Goal: Task Accomplishment & Management: Complete application form

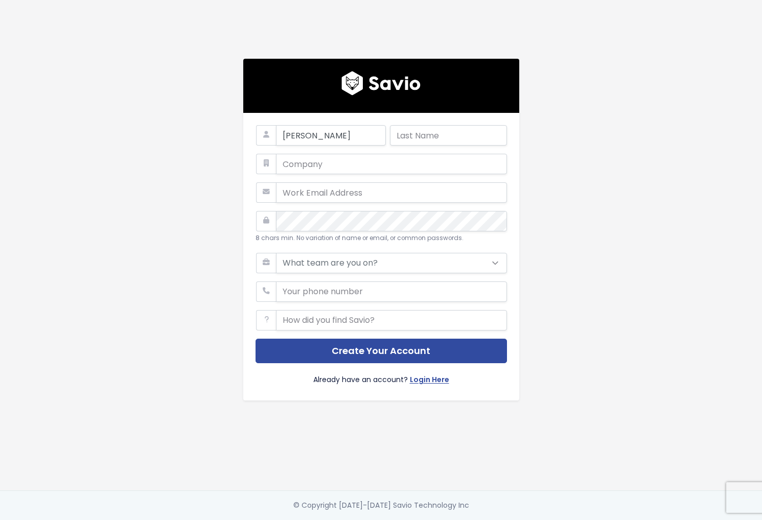
type input "Greg"
type input "Rattray"
type input "Assort Health"
click at [338, 192] on input "assorthealth" at bounding box center [391, 192] width 231 height 20
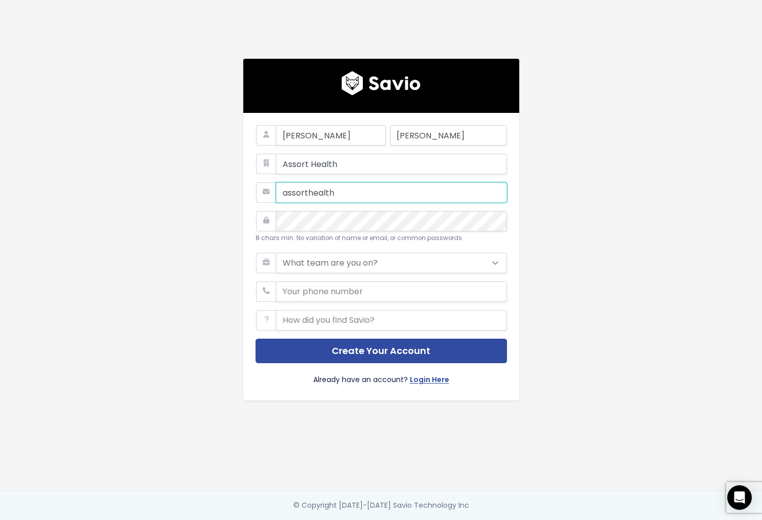
click at [338, 192] on input "assorthealth" at bounding box center [391, 192] width 231 height 20
click at [282, 193] on input "assorthealth" at bounding box center [391, 192] width 231 height 20
click at [434, 193] on input "grattray@assorthealth" at bounding box center [391, 192] width 231 height 20
type input "grattray@assorthealth.com"
click at [414, 265] on select "What team are you on? Support Product Sales Customer Success Marketing Other" at bounding box center [391, 263] width 231 height 20
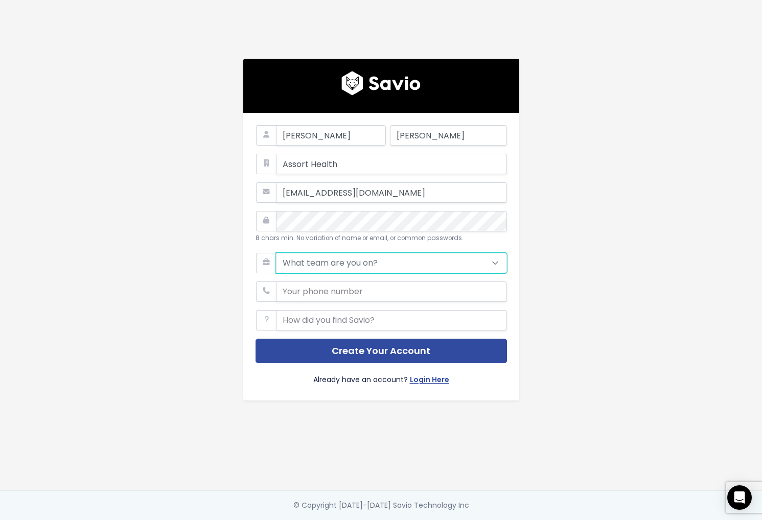
select select "OTHER"
click at [276, 253] on select "What team are you on? Support Product Sales Customer Success Marketing Other" at bounding box center [391, 263] width 231 height 20
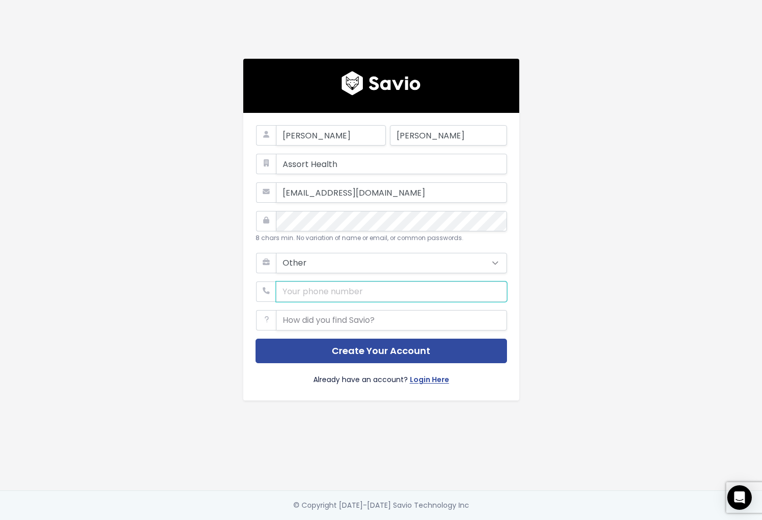
click at [354, 291] on input "phone" at bounding box center [391, 292] width 231 height 20
type input "5103680895"
click at [363, 314] on input "text" at bounding box center [391, 320] width 231 height 20
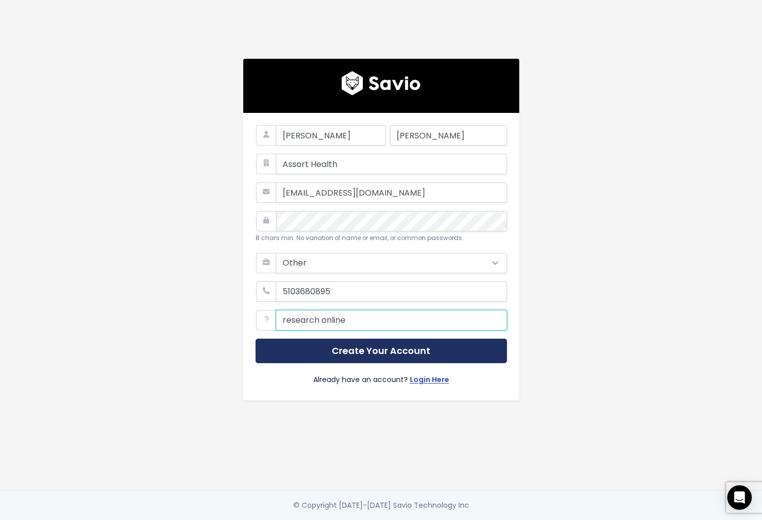
type input "research online"
click at [396, 350] on button "Create Your Account" at bounding box center [381, 351] width 251 height 25
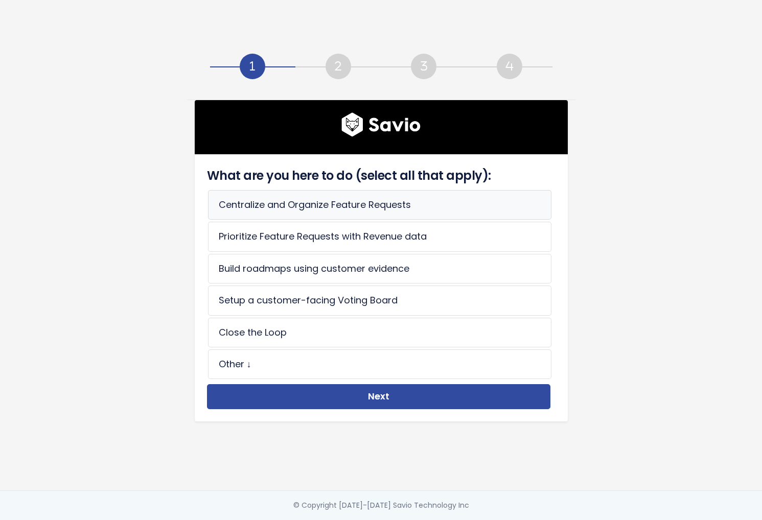
click at [395, 199] on li "Centralize and Organize Feature Requests" at bounding box center [379, 205] width 343 height 30
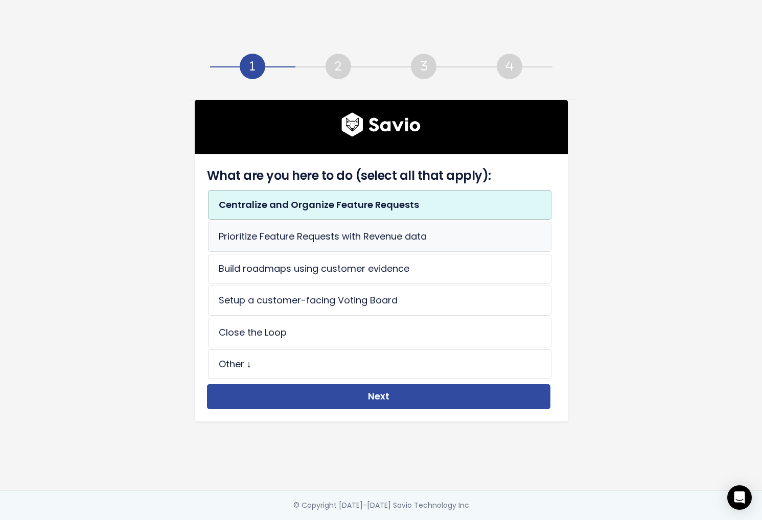
click at [443, 240] on li "Prioritize Feature Requests with Revenue data" at bounding box center [379, 237] width 343 height 30
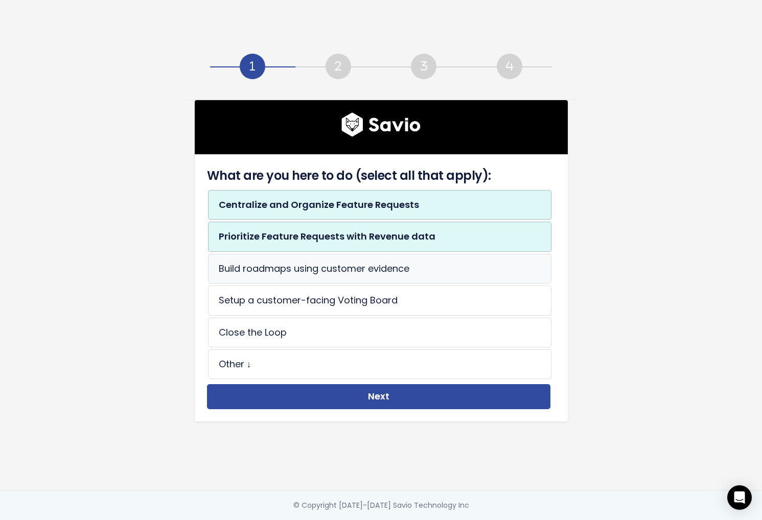
click at [427, 269] on li "Build roadmaps using customer evidence" at bounding box center [379, 269] width 343 height 30
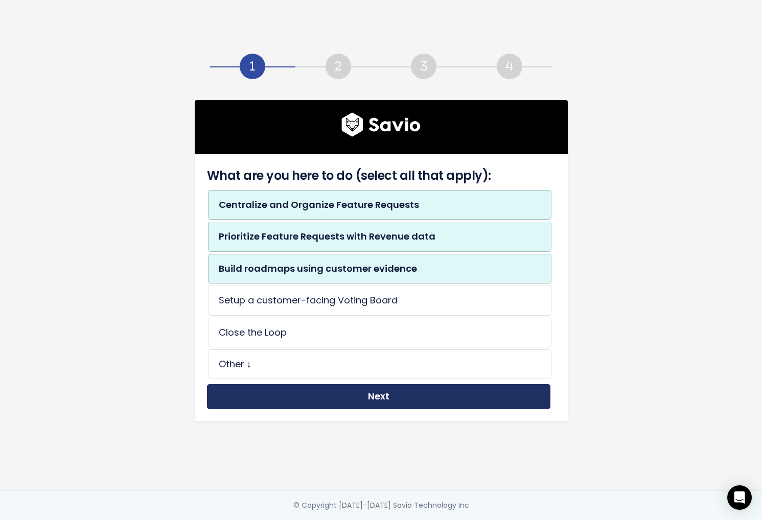
click at [387, 397] on button "Next" at bounding box center [378, 396] width 343 height 25
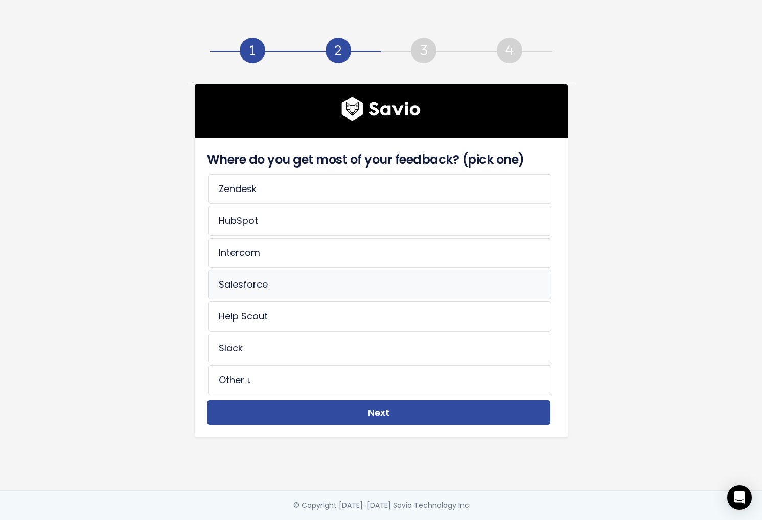
click at [333, 280] on li "Salesforce" at bounding box center [379, 285] width 343 height 30
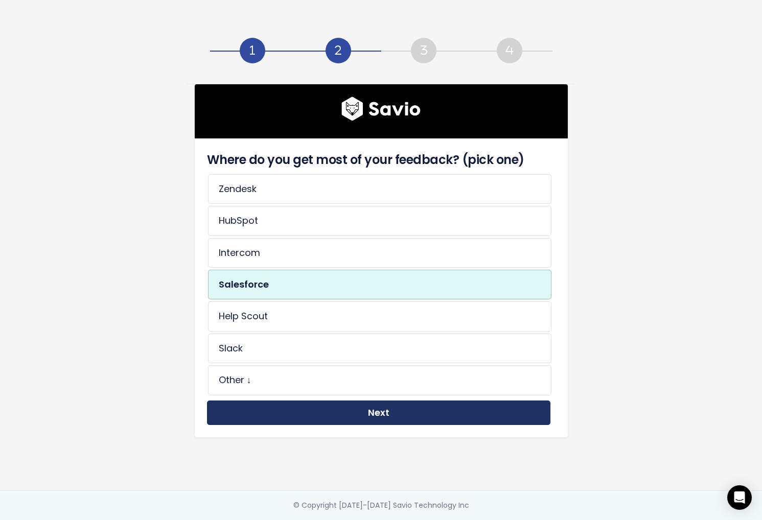
click at [386, 406] on button "Next" at bounding box center [378, 413] width 343 height 25
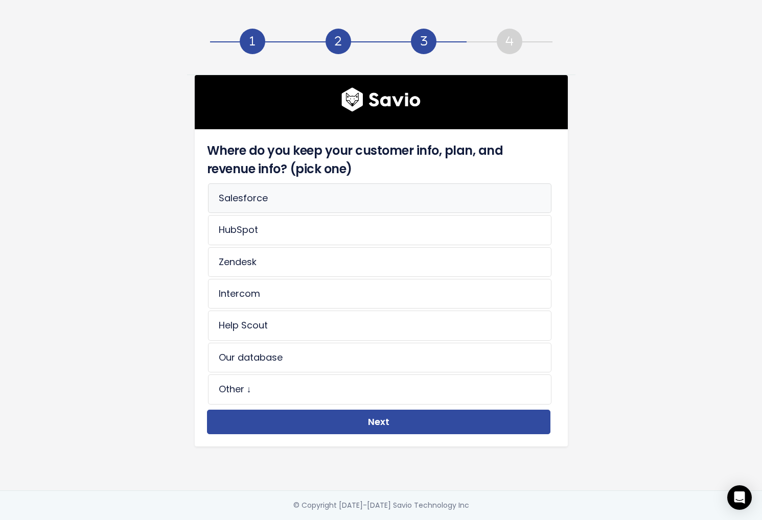
click at [342, 200] on li "Salesforce" at bounding box center [379, 198] width 343 height 30
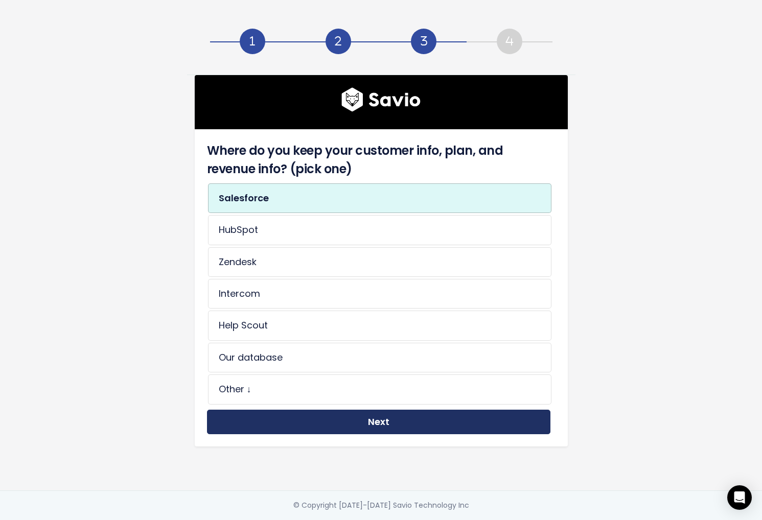
click at [374, 414] on button "Next" at bounding box center [378, 422] width 343 height 25
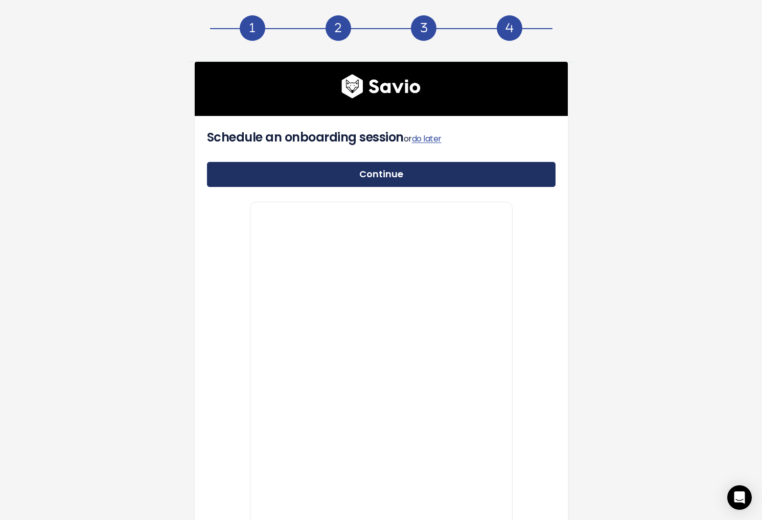
click at [414, 168] on link "Continue" at bounding box center [381, 174] width 349 height 25
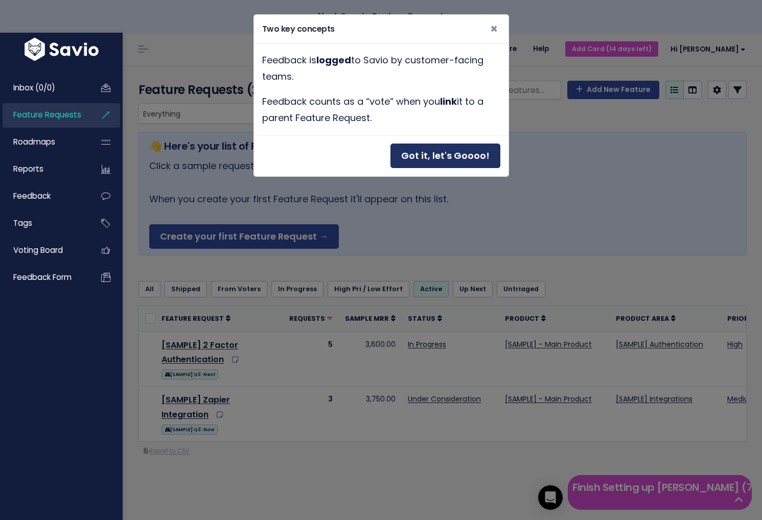
click at [445, 156] on button "Got it, let's Goooo!" at bounding box center [445, 156] width 110 height 25
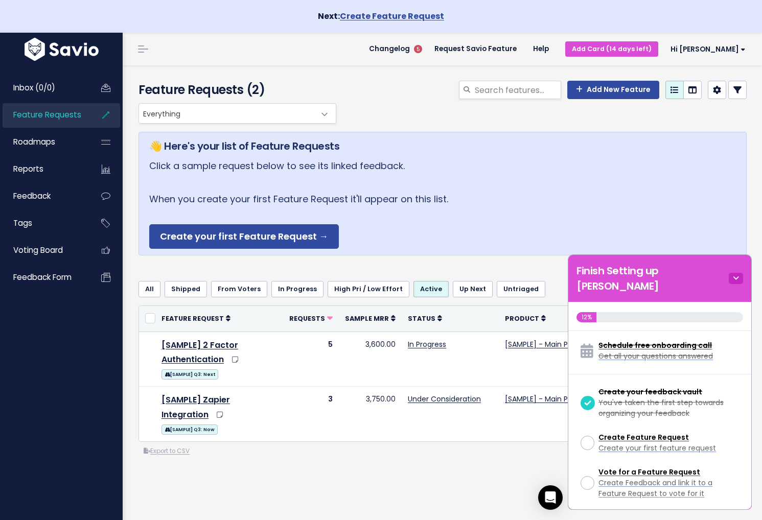
click at [733, 273] on icon at bounding box center [736, 278] width 14 height 11
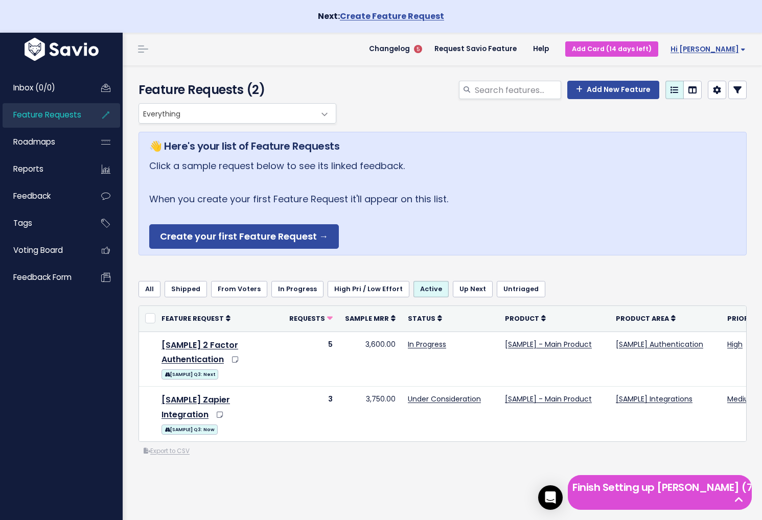
click at [746, 50] on link "Hi [PERSON_NAME]" at bounding box center [706, 49] width 96 height 16
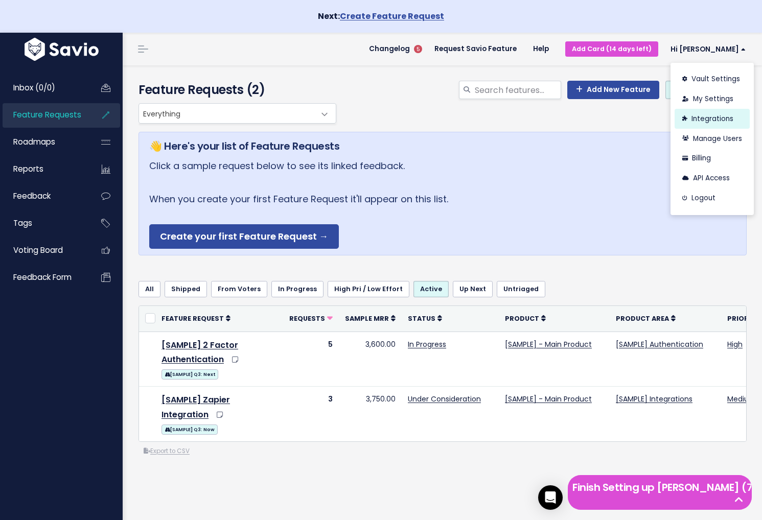
click at [718, 121] on link "Integrations" at bounding box center [712, 119] width 75 height 20
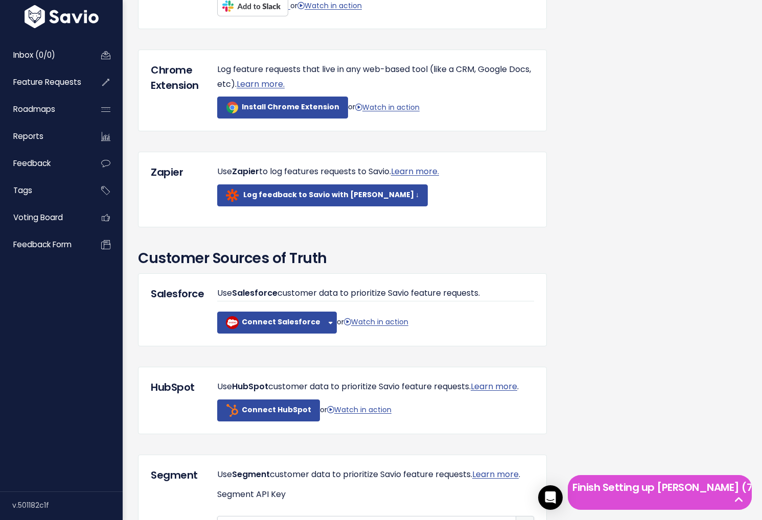
scroll to position [594, 0]
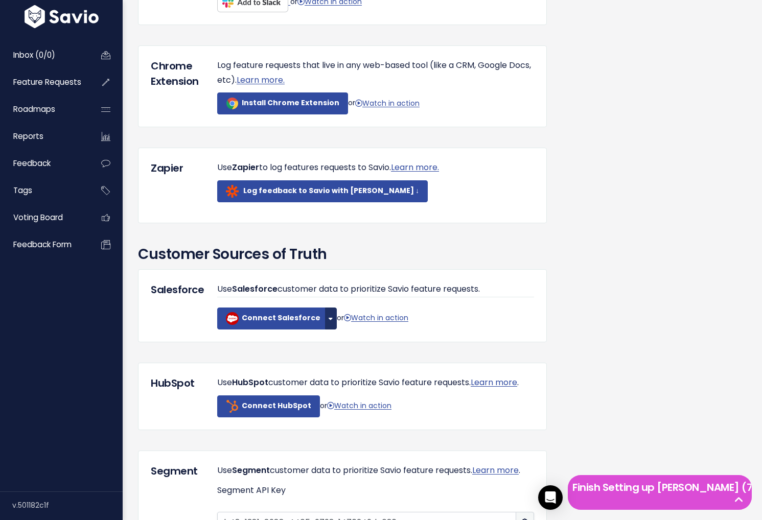
click at [325, 330] on button "button" at bounding box center [331, 319] width 12 height 22
click at [290, 323] on b "Connect Salesforce" at bounding box center [281, 318] width 79 height 10
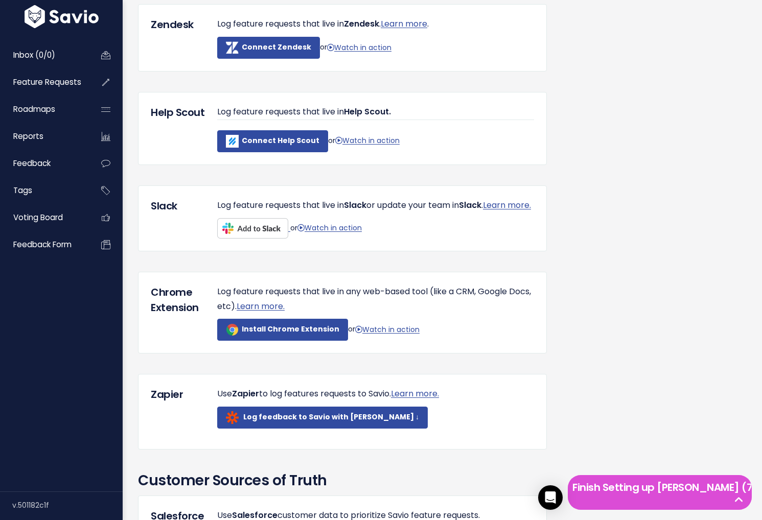
scroll to position [0, 0]
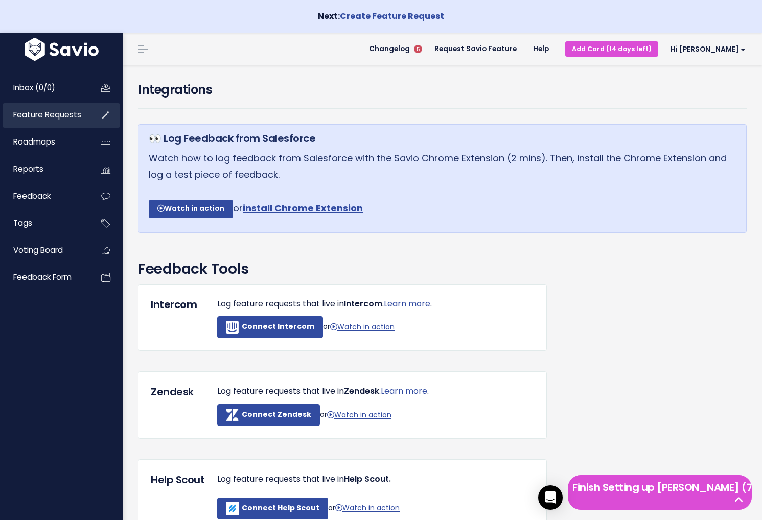
click at [56, 114] on span "Feature Requests" at bounding box center [47, 114] width 68 height 11
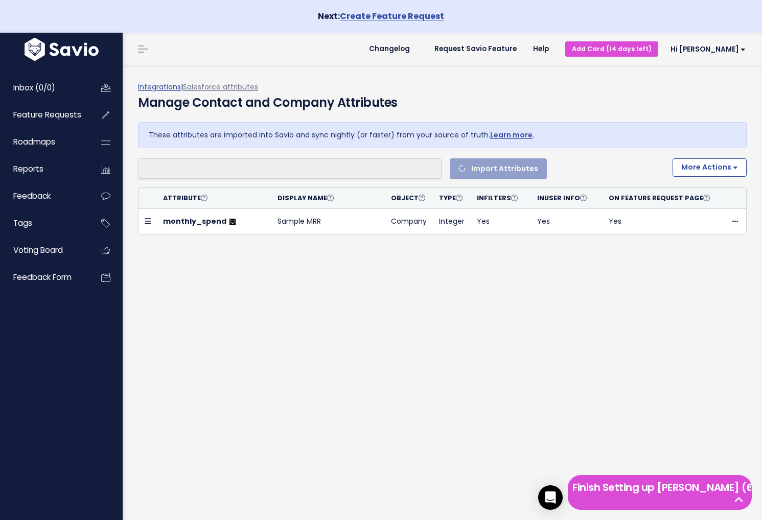
select select
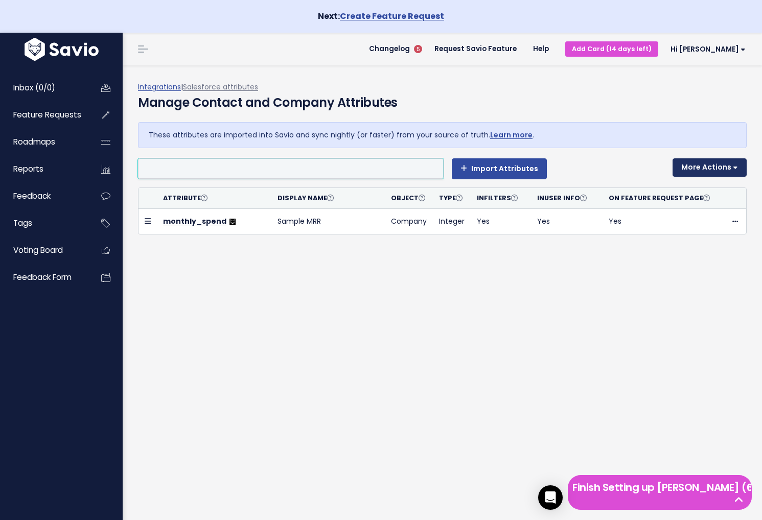
click at [730, 171] on button "More Actions" at bounding box center [710, 167] width 74 height 18
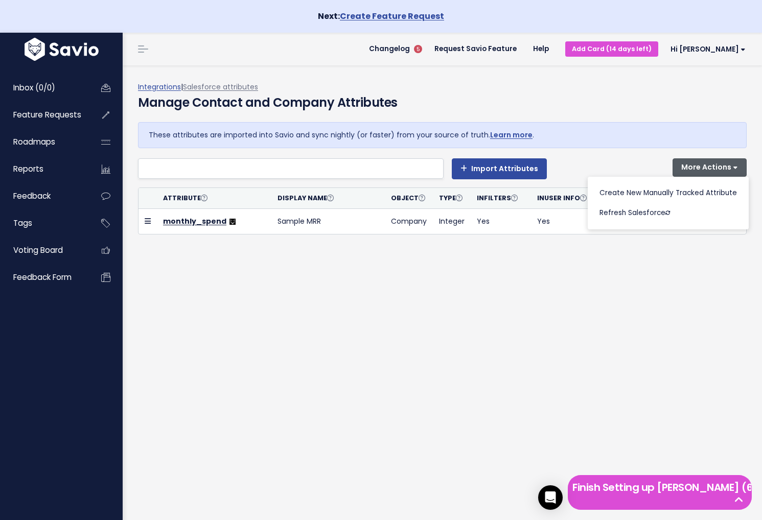
click at [625, 283] on div "Integrations | Salesforce attributes Manage Contact and Company Attributes Thes…" at bounding box center [442, 309] width 639 height 488
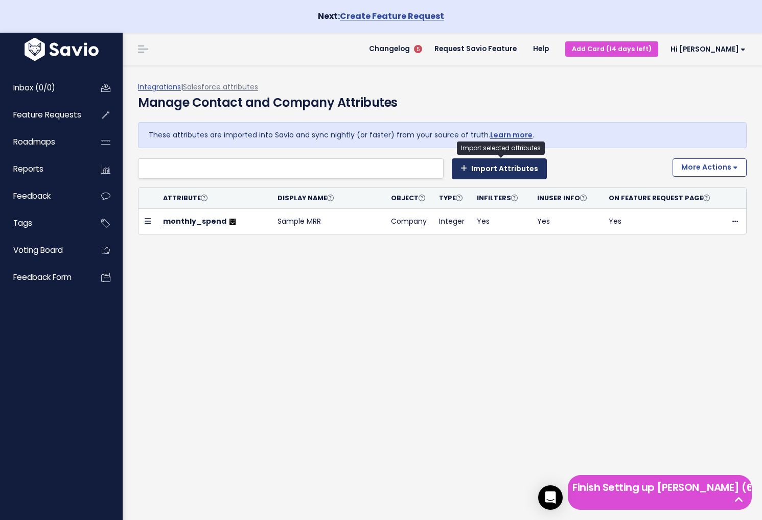
click at [500, 168] on button "Import Attributes" at bounding box center [499, 168] width 95 height 20
click at [467, 166] on icon "submit" at bounding box center [463, 168] width 7 height 7
click at [507, 166] on button "Import Attributes" at bounding box center [499, 168] width 95 height 20
click at [482, 170] on button "Import Attributes" at bounding box center [499, 168] width 95 height 20
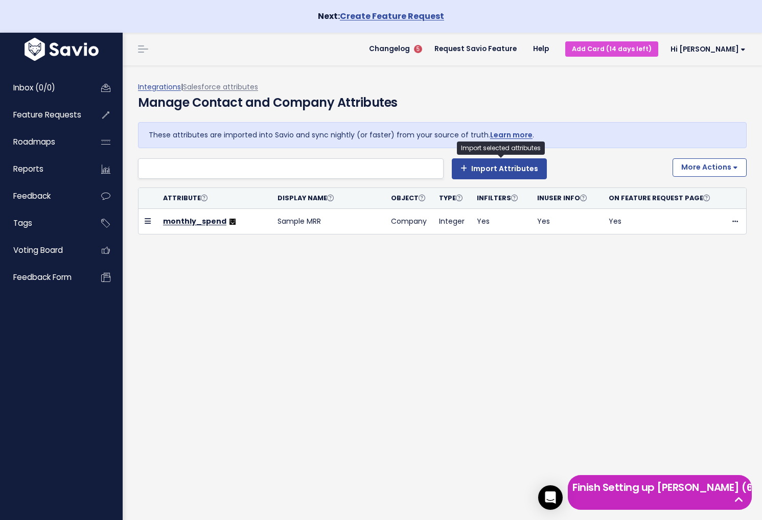
click at [693, 494] on h5 "Finish Setting up Savio (6 left)" at bounding box center [659, 487] width 175 height 15
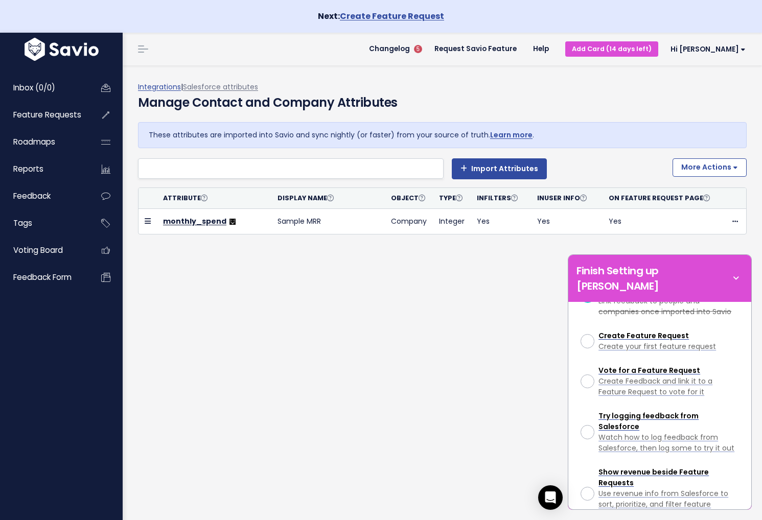
scroll to position [170, 0]
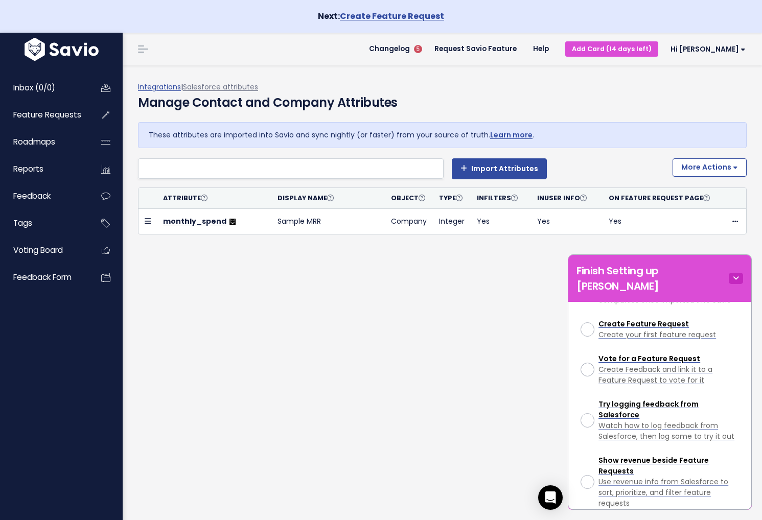
click at [737, 273] on icon at bounding box center [736, 278] width 14 height 11
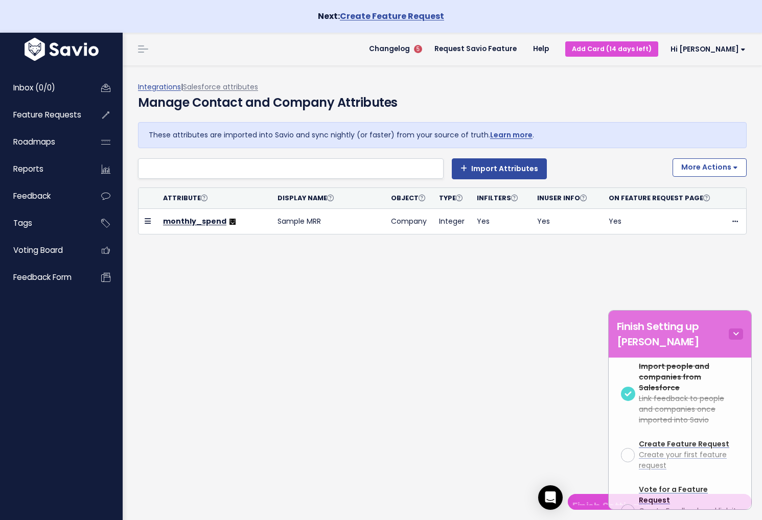
scroll to position [395, 0]
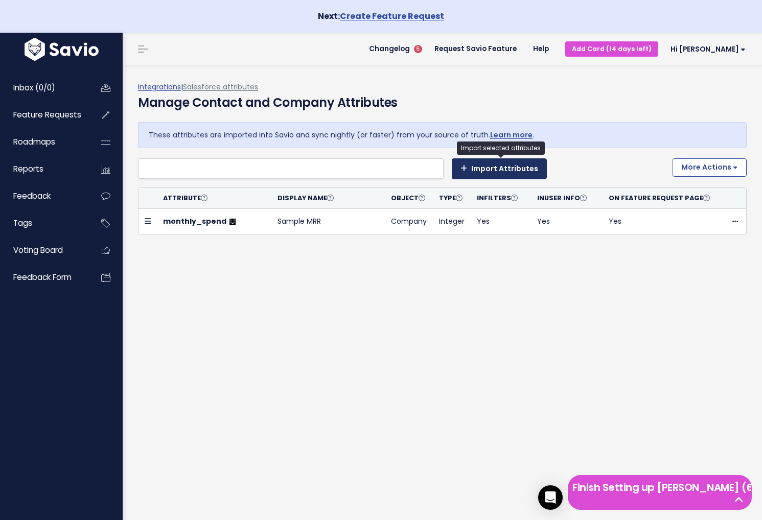
click at [500, 174] on button "Import Attributes" at bounding box center [499, 168] width 95 height 20
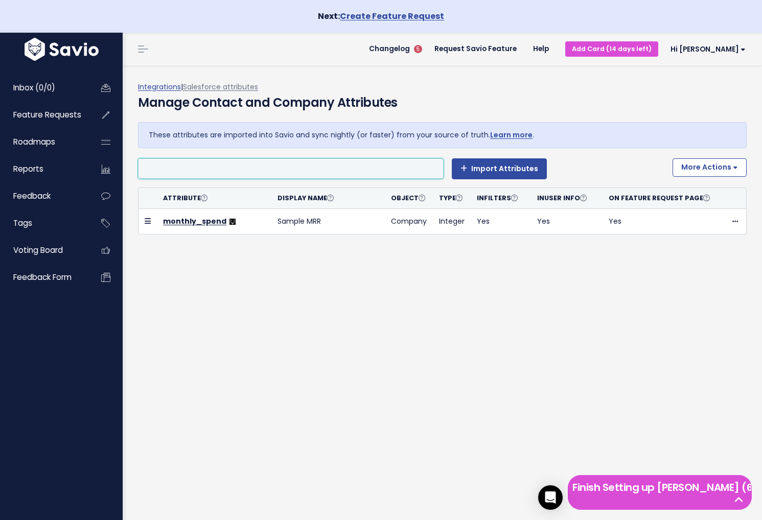
click at [370, 160] on ul at bounding box center [291, 168] width 305 height 19
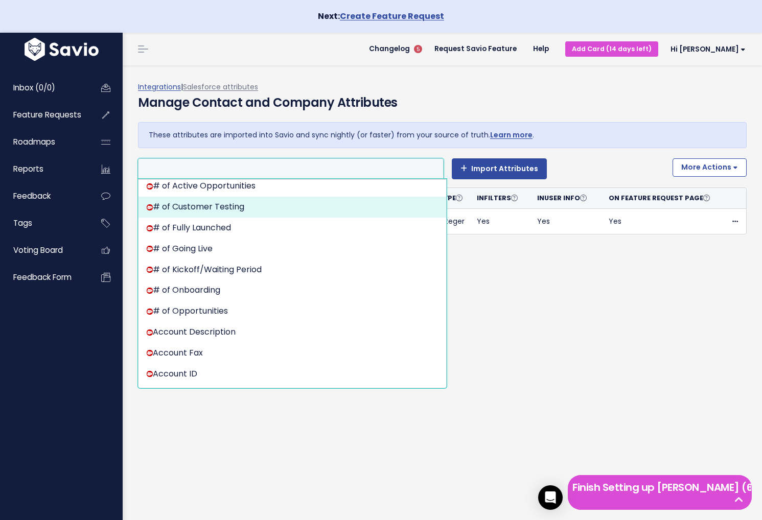
scroll to position [0, 0]
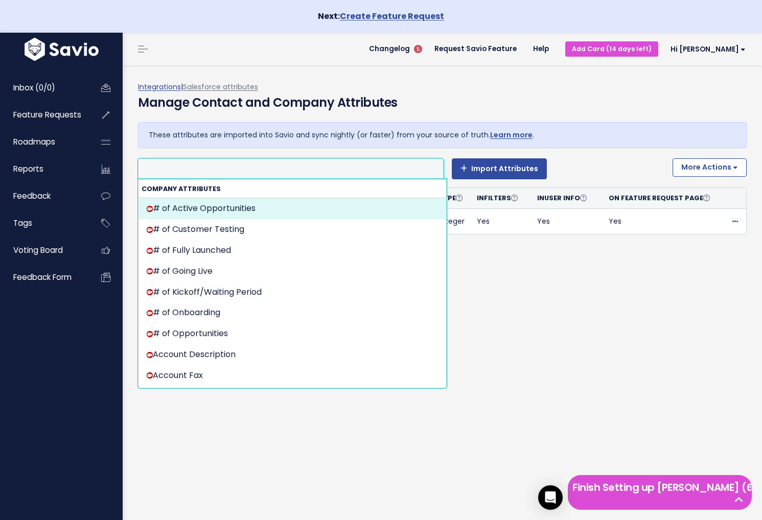
click at [287, 169] on li at bounding box center [288, 169] width 295 height 13
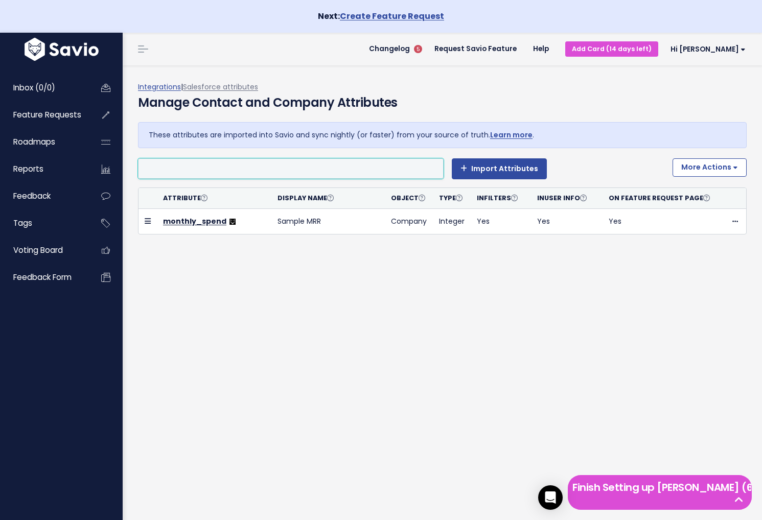
click at [274, 170] on li at bounding box center [288, 169] width 295 height 13
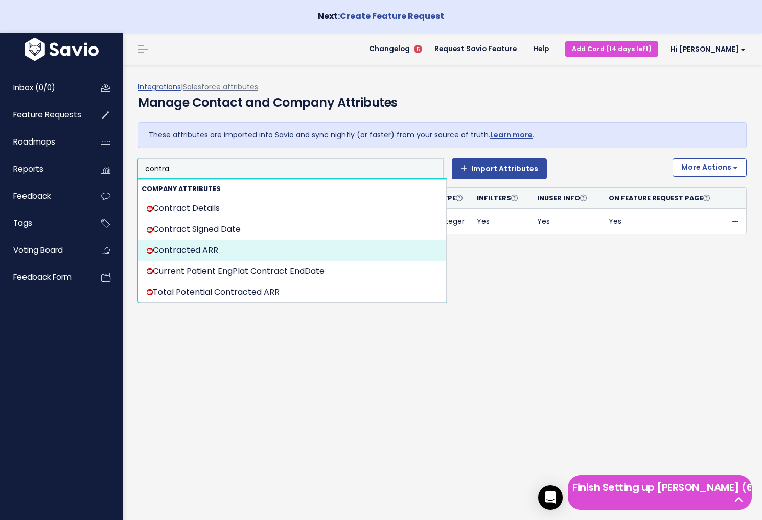
type input "contra"
select select "{"id": null, "source_id": 6, "source_name": "Salesforce", "crm_object_type": "A…"
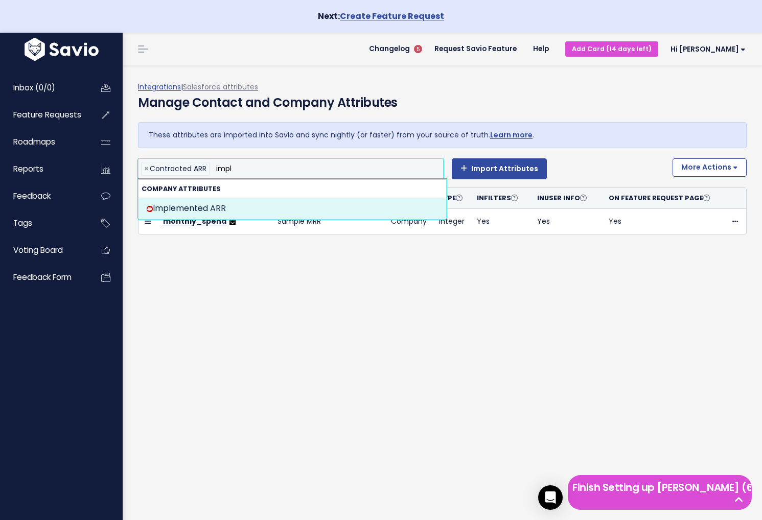
type input "impl"
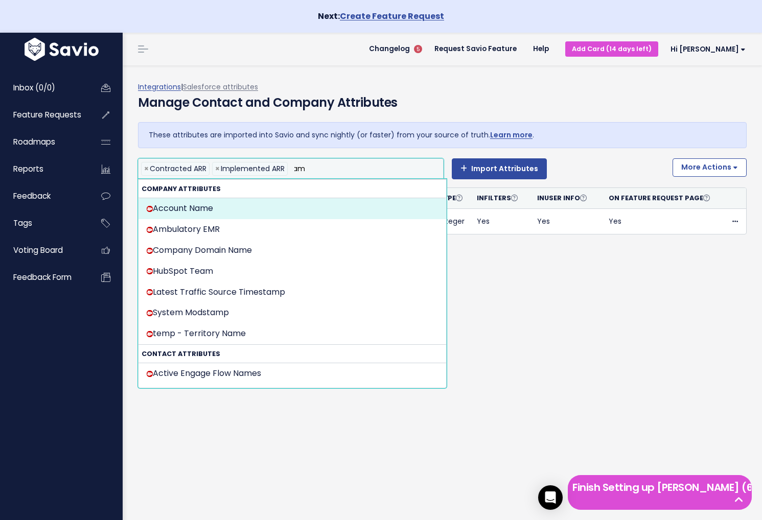
scroll to position [0, 2]
type input "a"
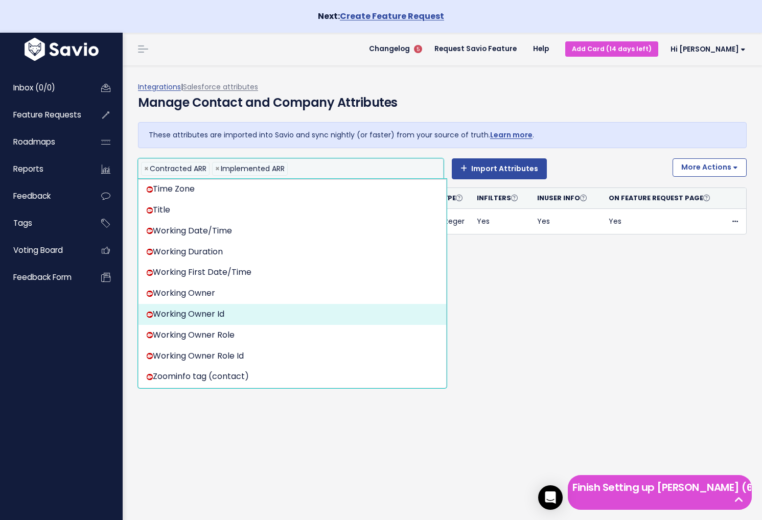
scroll to position [7253, 0]
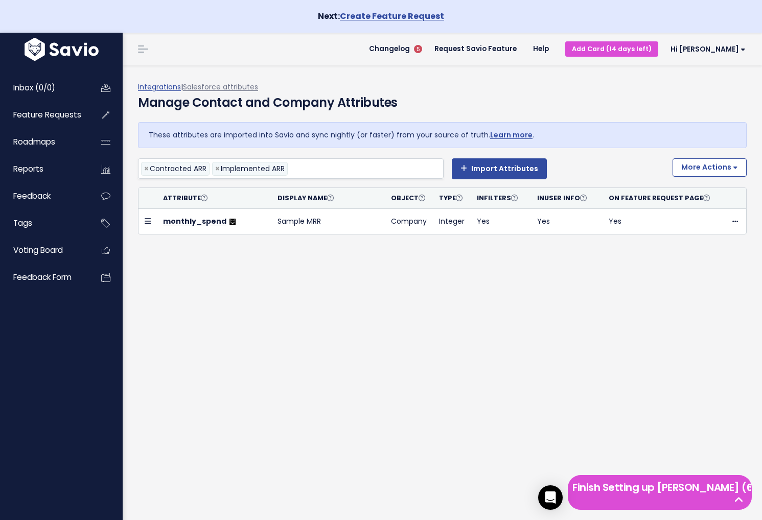
click at [594, 345] on div "Integrations | Salesforce attributes Manage Contact and Company Attributes Thes…" at bounding box center [442, 309] width 639 height 488
click at [504, 174] on button "Import Attributes" at bounding box center [499, 168] width 95 height 20
select select
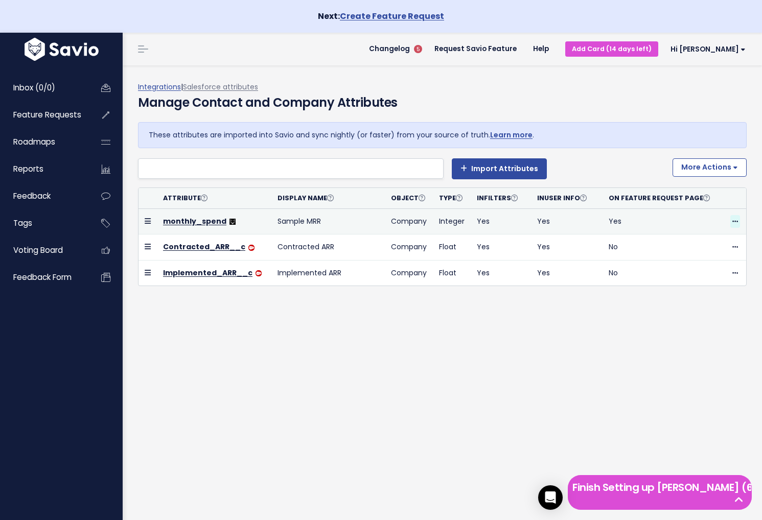
click at [731, 219] on span at bounding box center [735, 221] width 10 height 13
click at [699, 250] on link "Delete" at bounding box center [710, 250] width 74 height 20
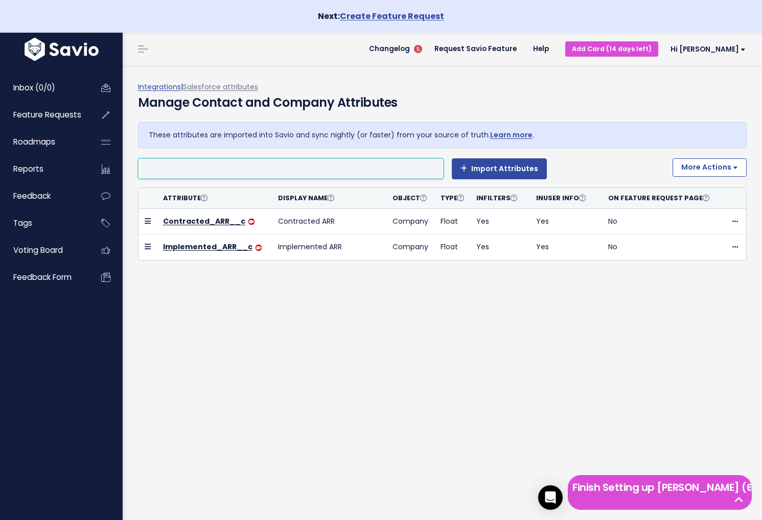
click at [340, 168] on li at bounding box center [288, 169] width 295 height 13
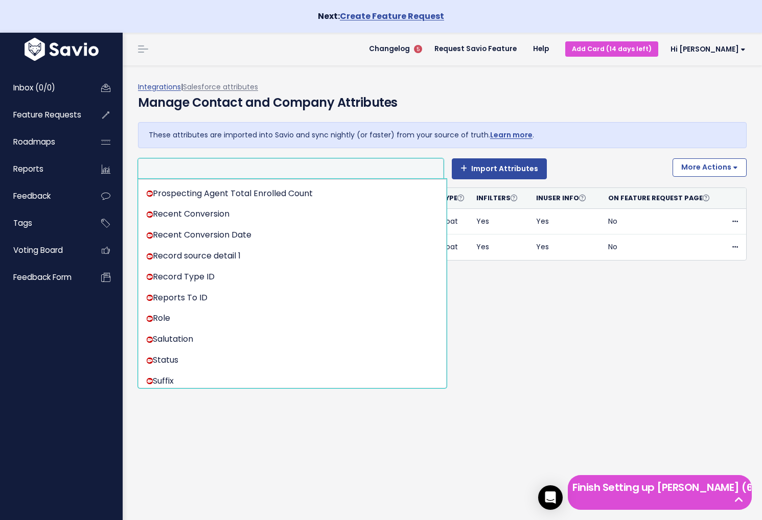
scroll to position [6966, 0]
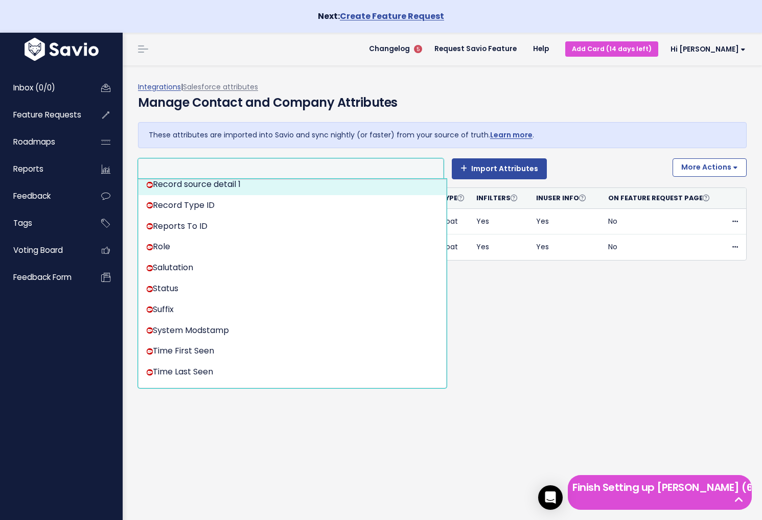
click at [315, 171] on li at bounding box center [288, 169] width 295 height 13
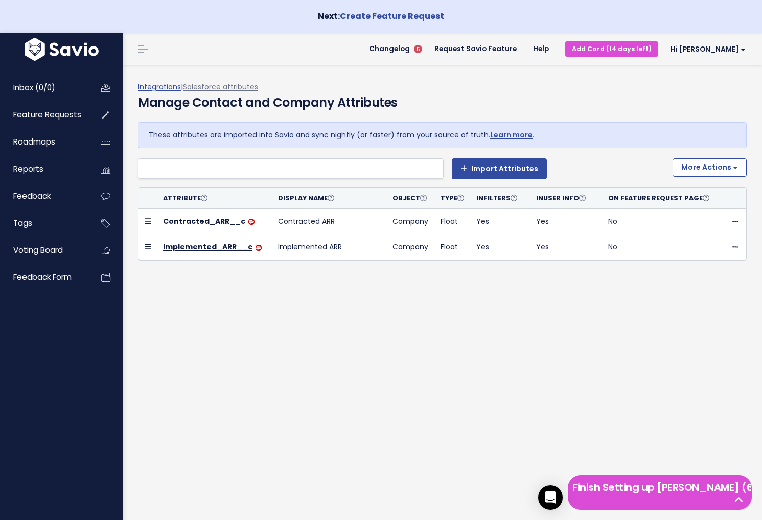
click at [414, 382] on div "Integrations | Salesforce attributes Manage Contact and Company Attributes Thes…" at bounding box center [442, 309] width 639 height 488
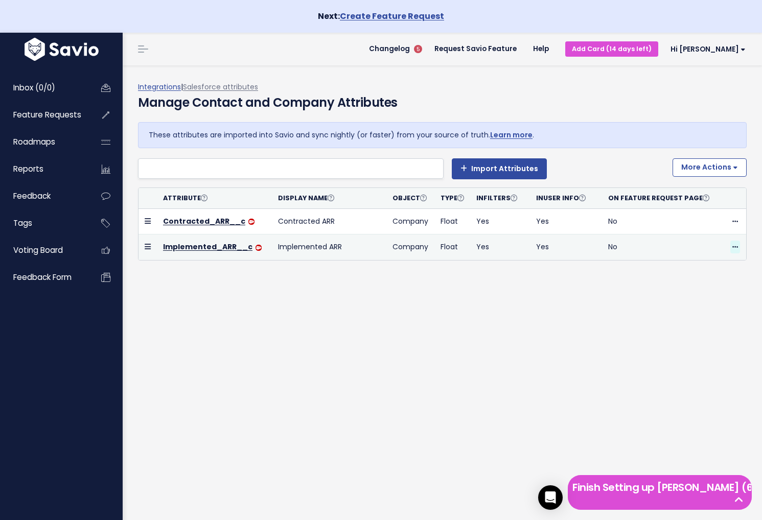
click at [736, 245] on icon at bounding box center [735, 247] width 6 height 7
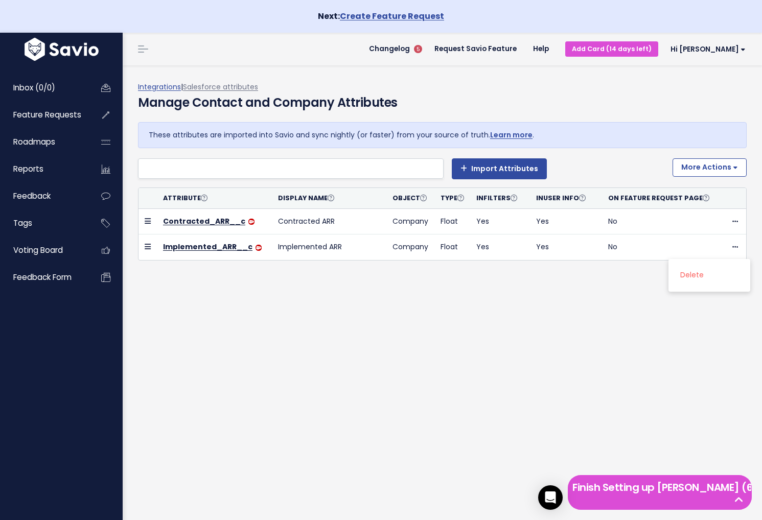
click at [521, 343] on div "Integrations | Salesforce attributes Manage Contact and Company Attributes Thes…" at bounding box center [442, 309] width 639 height 488
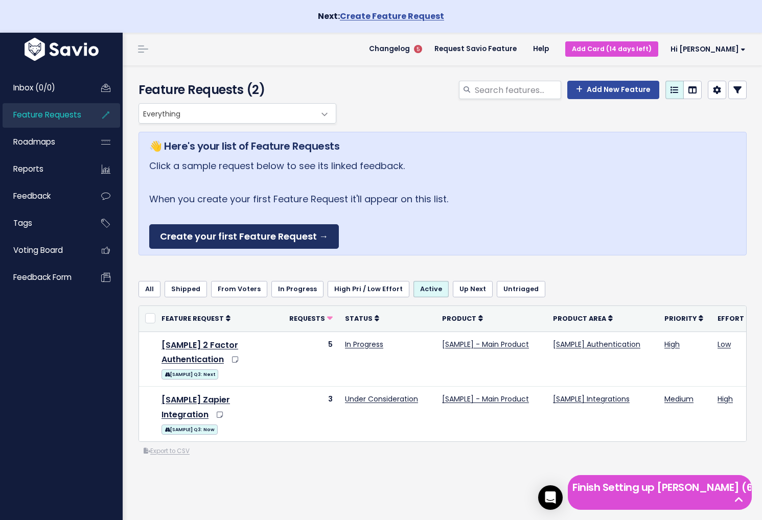
click at [222, 236] on link "Create your first Feature Request →" at bounding box center [244, 236] width 190 height 25
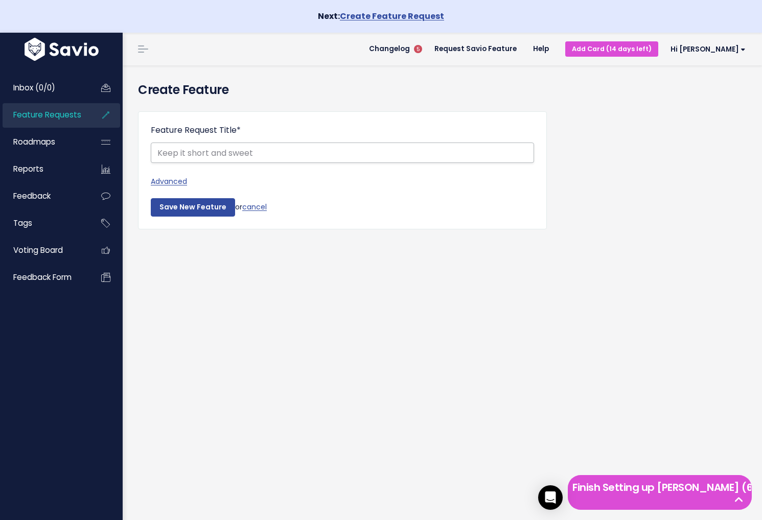
click at [254, 151] on input "Feature Request Title *" at bounding box center [342, 153] width 383 height 20
type input "Integrate with modmed G [MEDICAL_DATA]"
click at [179, 182] on link "Advanced" at bounding box center [342, 181] width 383 height 13
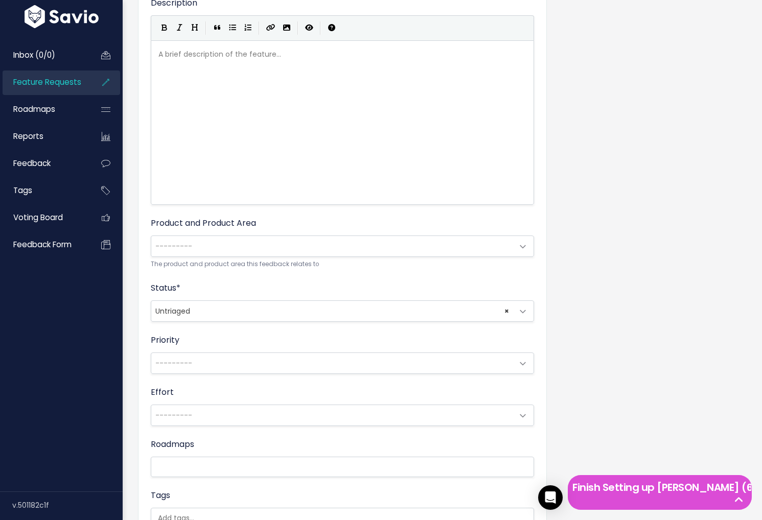
scroll to position [178, 0]
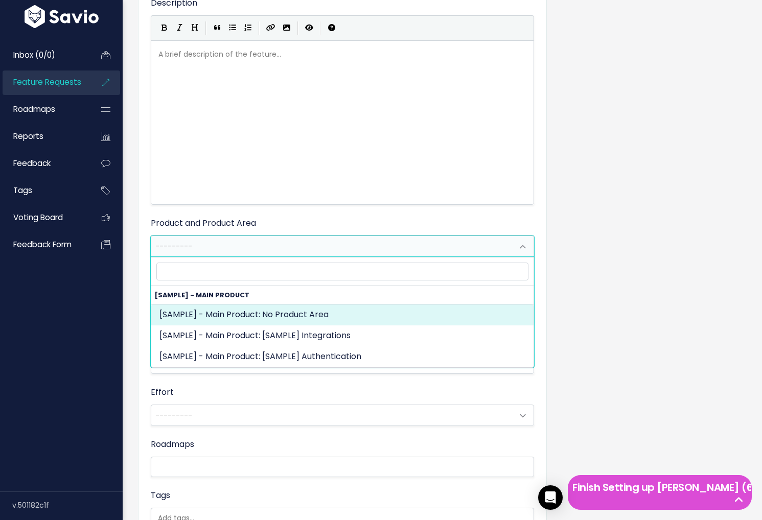
click at [285, 248] on span "---------" at bounding box center [332, 246] width 362 height 20
click at [551, 287] on div "Feature Request Title * Integrate with modmed G gastro Advanced Description | |…" at bounding box center [442, 287] width 624 height 724
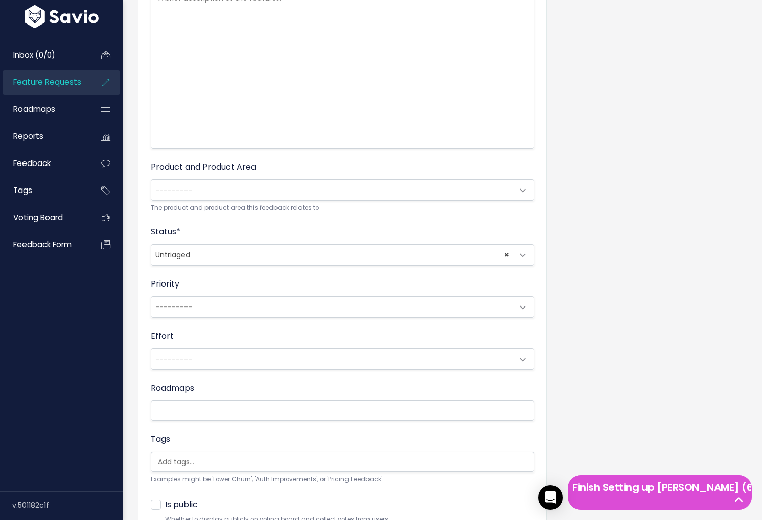
scroll to position [237, 0]
click at [477, 302] on span "---------" at bounding box center [332, 304] width 362 height 20
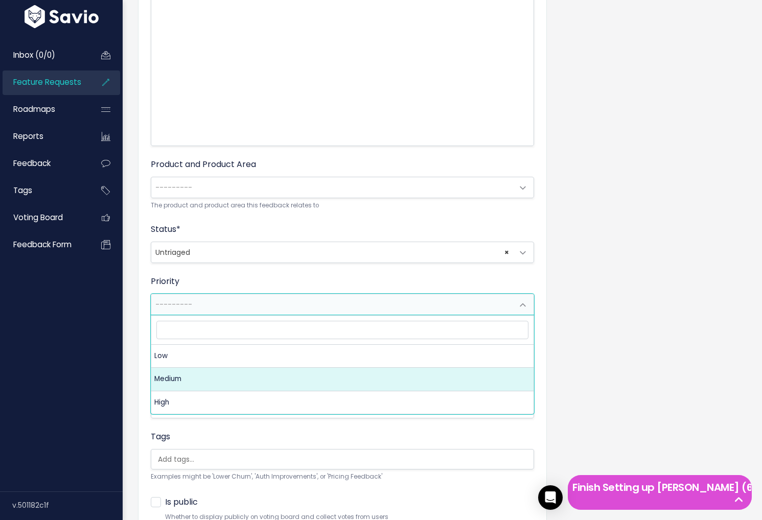
select select "2_MEDIUM"
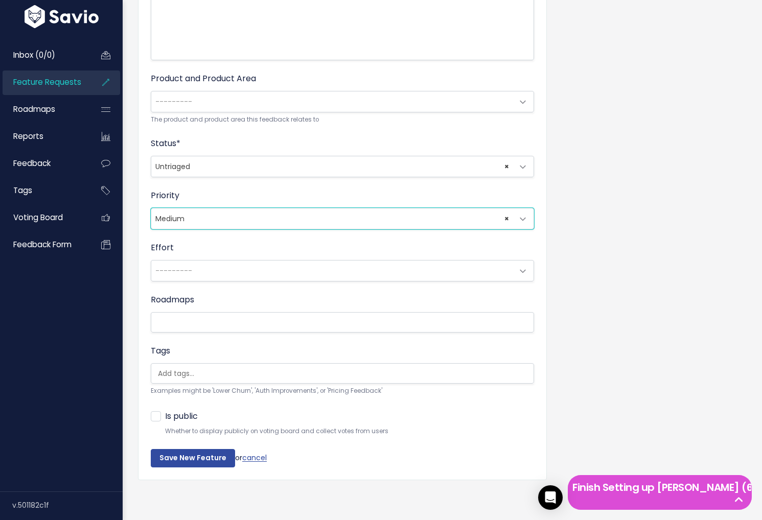
scroll to position [319, 0]
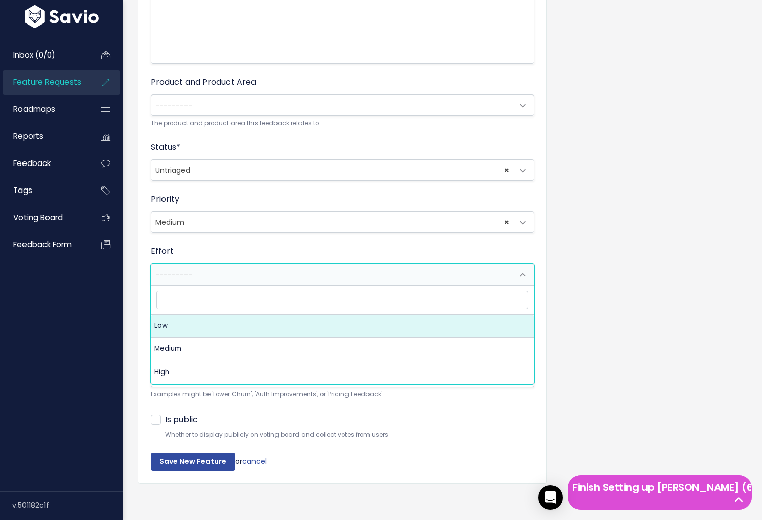
click at [427, 272] on span "---------" at bounding box center [332, 274] width 362 height 20
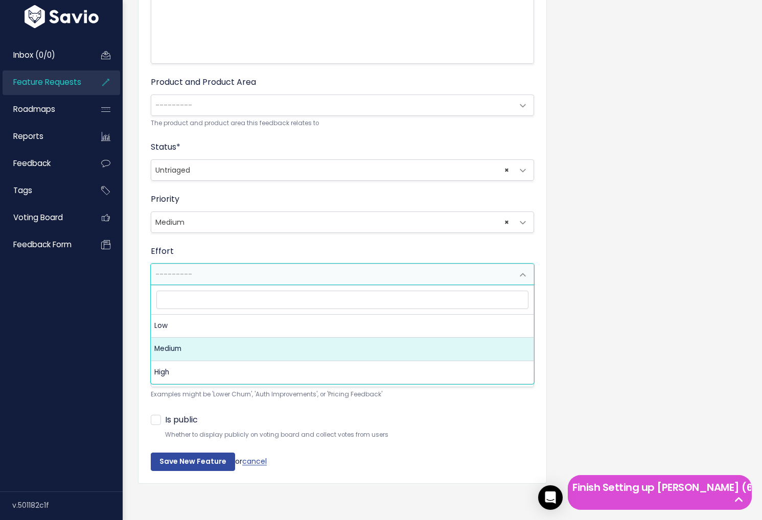
select select "2_MEDIUM"
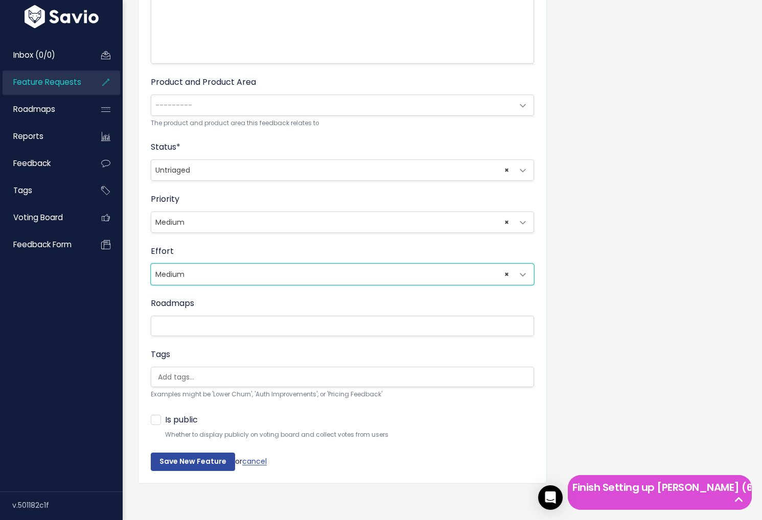
scroll to position [323, 0]
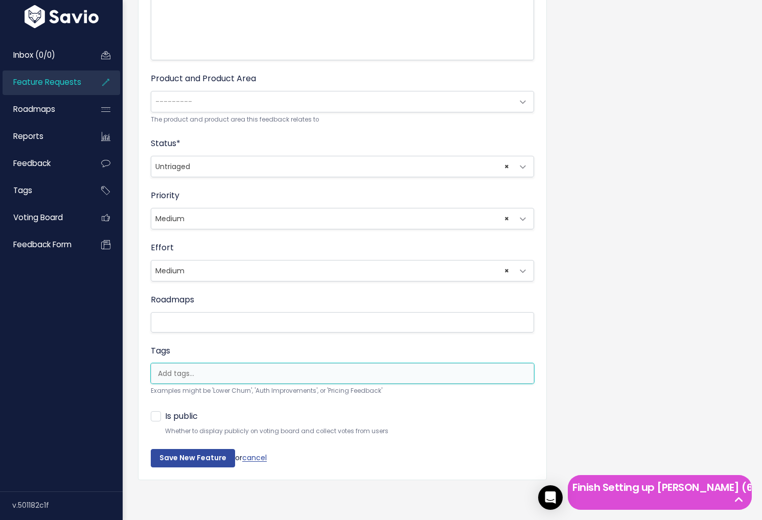
click at [324, 378] on li at bounding box center [340, 373] width 373 height 11
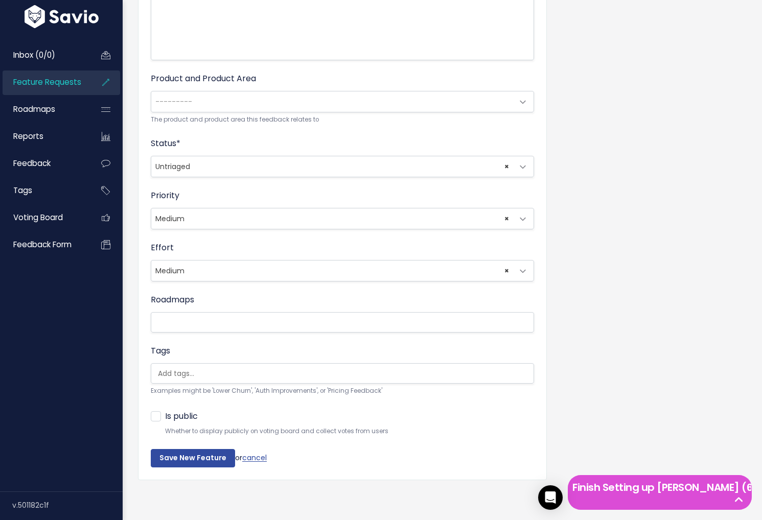
click at [424, 434] on small "Whether to display publicly on voting board and collect votes from users When p…" at bounding box center [349, 431] width 369 height 11
click at [165, 415] on label "Is public" at bounding box center [181, 416] width 33 height 15
click at [165, 415] on input "Is public" at bounding box center [168, 412] width 7 height 7
checkbox input "true"
click at [178, 458] on input "Save New Feature" at bounding box center [193, 458] width 84 height 18
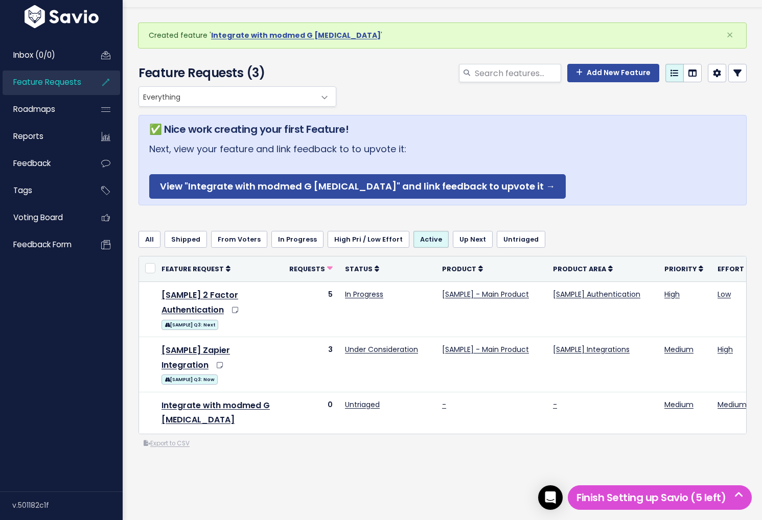
scroll to position [45, 0]
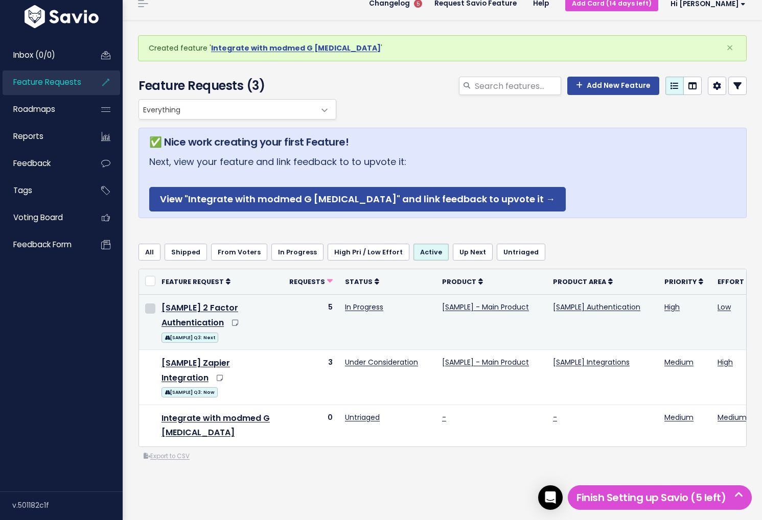
click at [152, 308] on input "checkbox" at bounding box center [150, 309] width 10 height 10
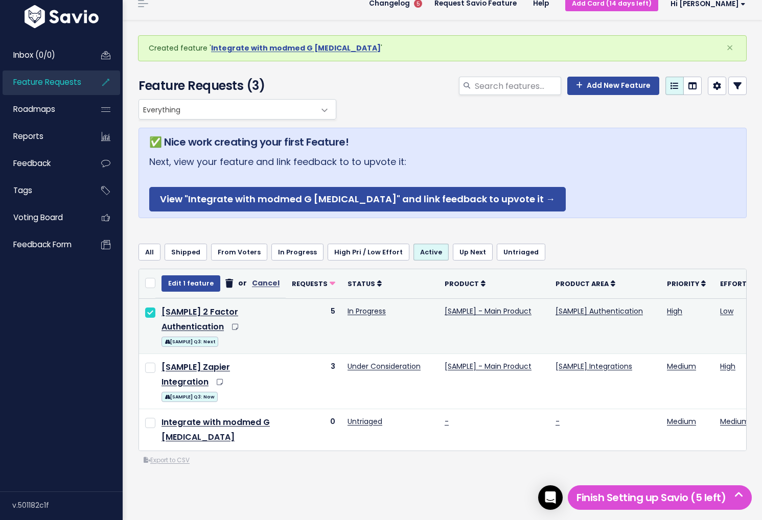
click at [149, 310] on input "checkbox" at bounding box center [150, 313] width 10 height 10
checkbox input "false"
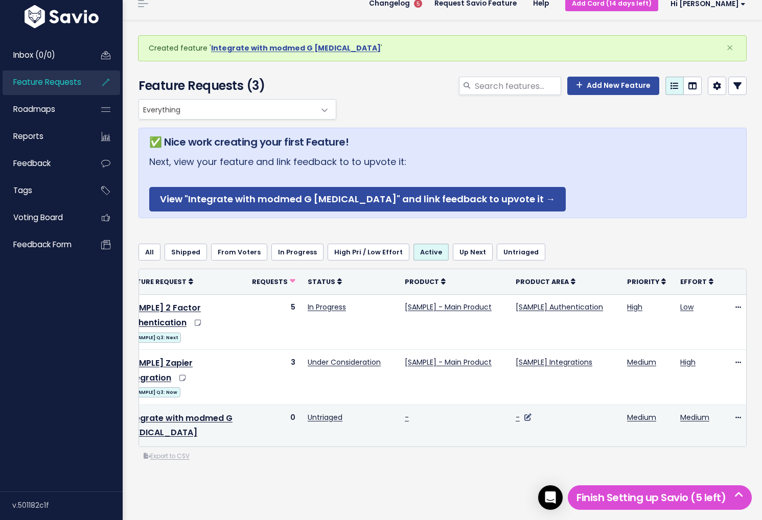
scroll to position [0, 0]
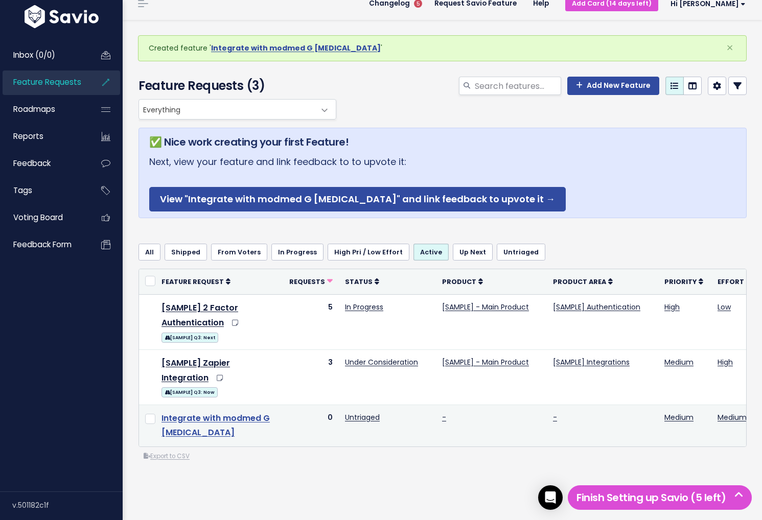
click at [214, 418] on link "Integrate with modmed G gastro" at bounding box center [216, 425] width 108 height 27
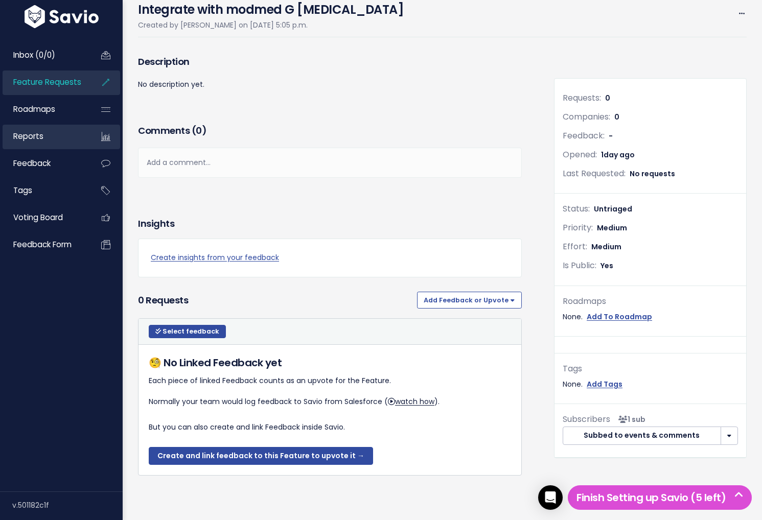
click at [32, 137] on span "Reports" at bounding box center [28, 136] width 30 height 11
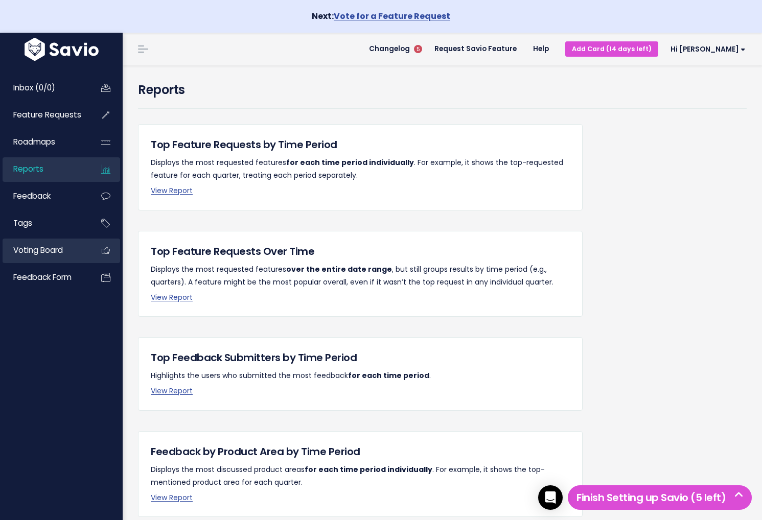
click at [50, 255] on span "Voting Board" at bounding box center [38, 250] width 50 height 11
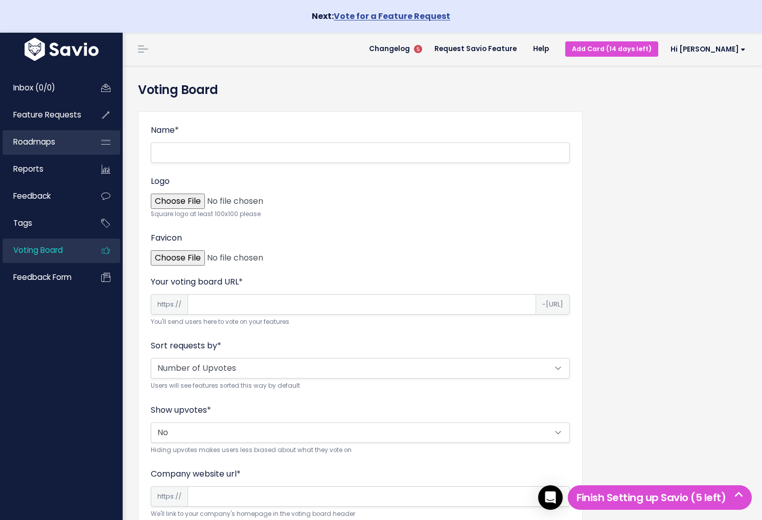
click at [47, 139] on span "Roadmaps" at bounding box center [34, 141] width 42 height 11
